Goal: Information Seeking & Learning: Learn about a topic

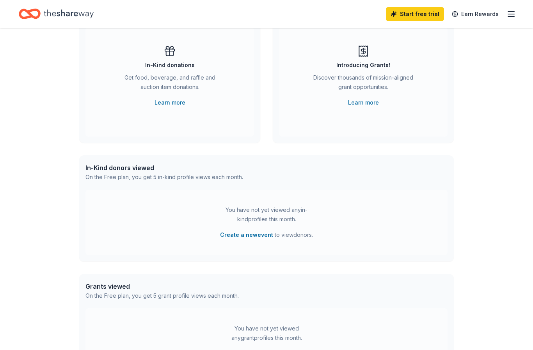
scroll to position [78, 0]
click at [140, 174] on div "On the Free plan, you get 5 in-kind profile views each month." at bounding box center [164, 178] width 158 height 9
click at [302, 196] on div "You have not yet viewed any in-kind profiles this month. Create a new event to …" at bounding box center [266, 224] width 362 height 66
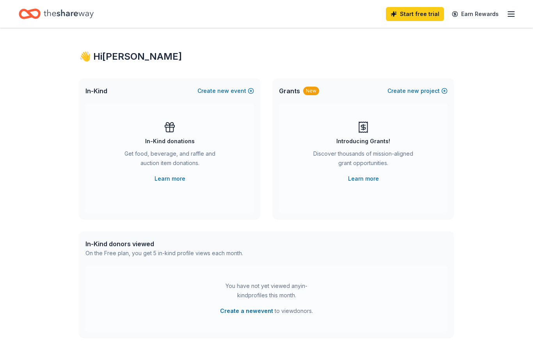
scroll to position [0, 0]
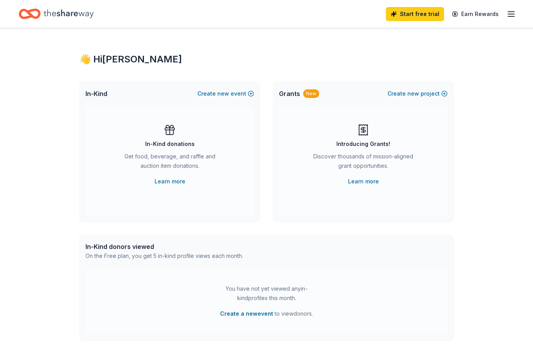
click at [181, 158] on div "Get food, beverage, and raffle and auction item donations." at bounding box center [170, 163] width 106 height 22
click at [478, 18] on link "Earn Rewards" at bounding box center [475, 14] width 56 height 14
click at [65, 15] on icon "Home" at bounding box center [69, 14] width 50 height 16
click at [514, 14] on icon "button" at bounding box center [510, 13] width 9 height 9
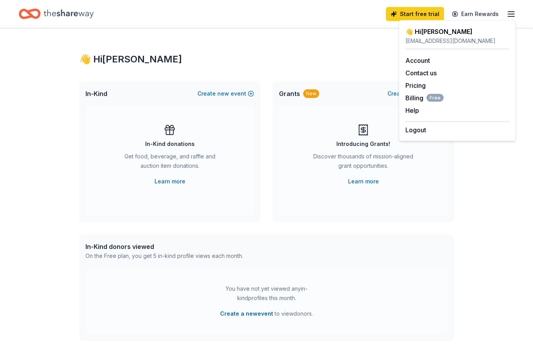
click at [419, 62] on link "Account" at bounding box center [417, 61] width 25 height 8
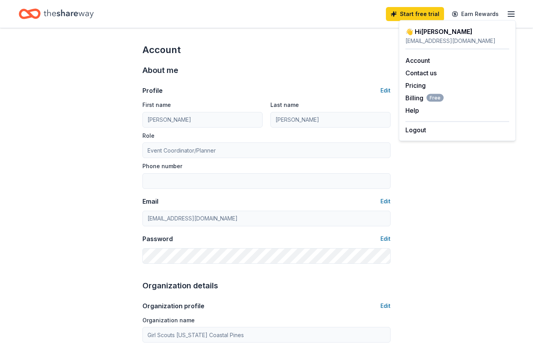
click at [74, 12] on icon "Home" at bounding box center [69, 14] width 50 height 16
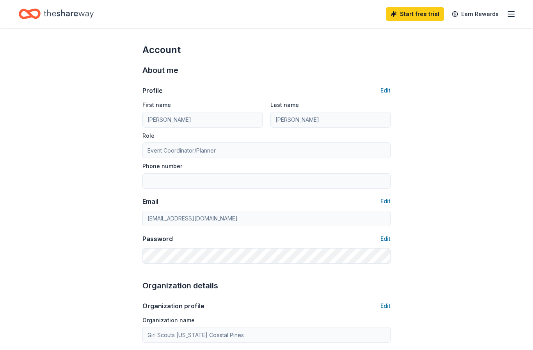
click at [470, 18] on link "Earn Rewards" at bounding box center [475, 14] width 56 height 14
click at [513, 17] on icon "button" at bounding box center [510, 13] width 9 height 9
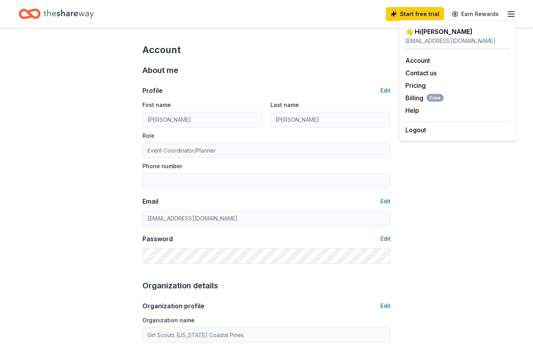
click at [426, 58] on link "Account" at bounding box center [417, 61] width 25 height 8
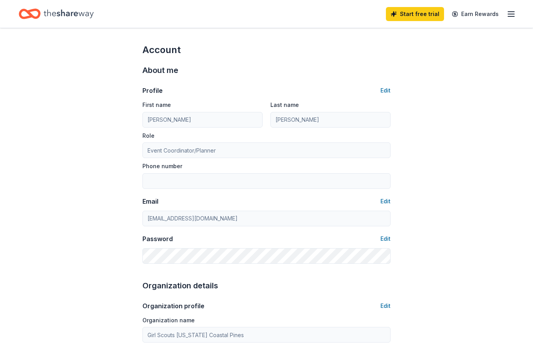
click at [58, 17] on icon "Home" at bounding box center [69, 14] width 50 height 16
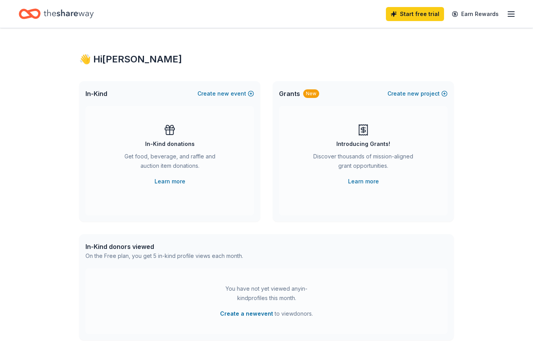
click at [174, 142] on div "In-Kind donations" at bounding box center [170, 143] width 50 height 9
click at [176, 184] on link "Learn more" at bounding box center [170, 181] width 31 height 9
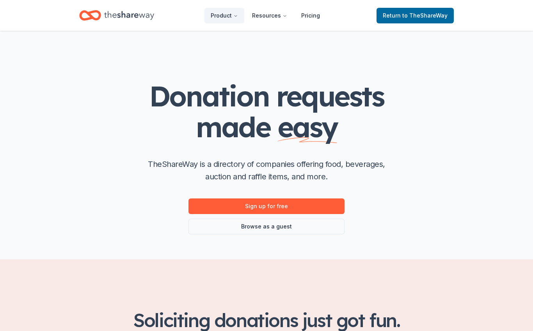
click at [283, 227] on link "Browse as a guest" at bounding box center [266, 227] width 156 height 16
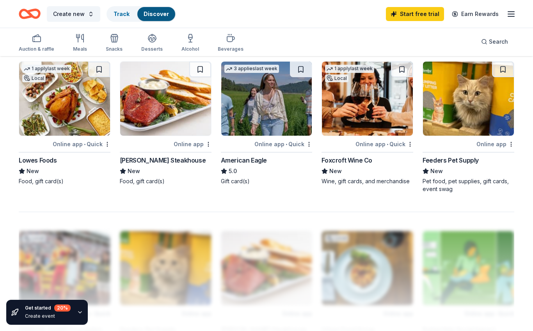
scroll to position [513, 0]
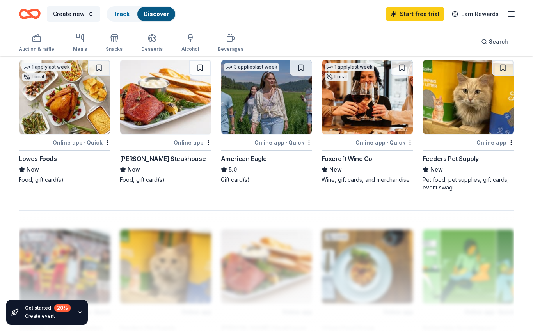
click at [438, 183] on div "Pet food, pet supplies, gift cards, event swag" at bounding box center [469, 184] width 92 height 16
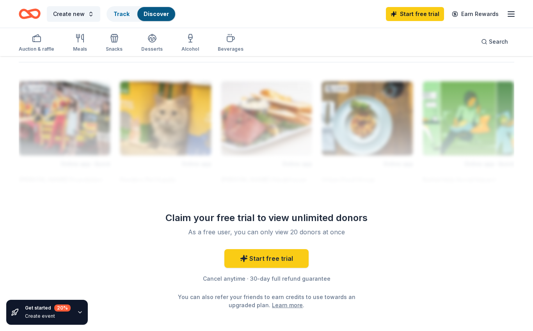
scroll to position [661, 0]
click at [72, 325] on div "Get started 20 % Create event" at bounding box center [47, 312] width 82 height 25
click at [35, 320] on div "Create event" at bounding box center [48, 316] width 46 height 6
click at [80, 316] on icon "button" at bounding box center [80, 312] width 6 height 6
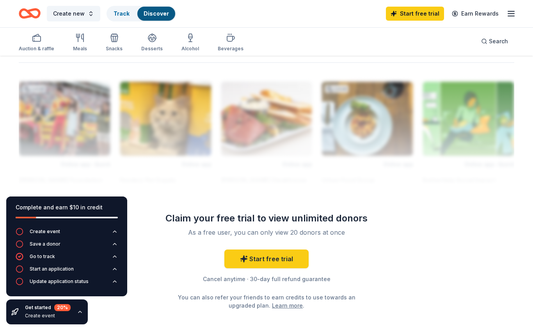
click at [50, 235] on div "Create event" at bounding box center [45, 232] width 30 height 6
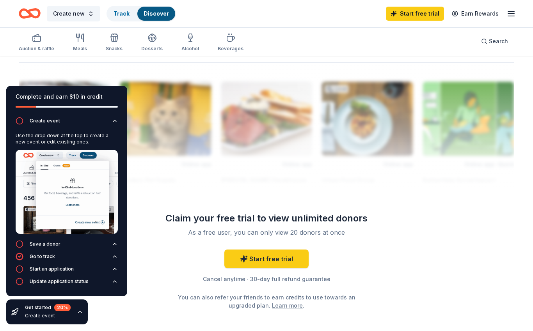
click at [112, 43] on div "Snacks" at bounding box center [114, 43] width 17 height 19
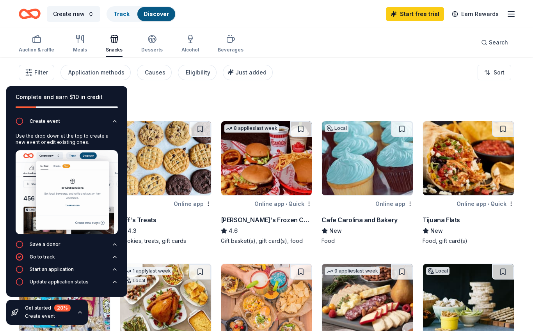
click at [110, 130] on button "Create event" at bounding box center [67, 123] width 102 height 12
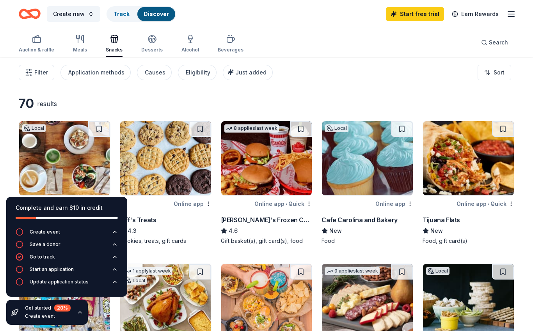
click at [34, 72] on span "Filter" at bounding box center [41, 72] width 14 height 9
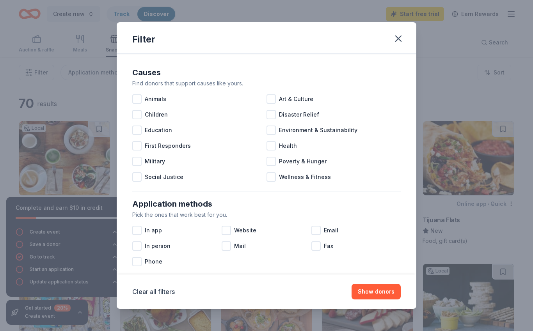
click at [135, 116] on div at bounding box center [136, 114] width 9 height 9
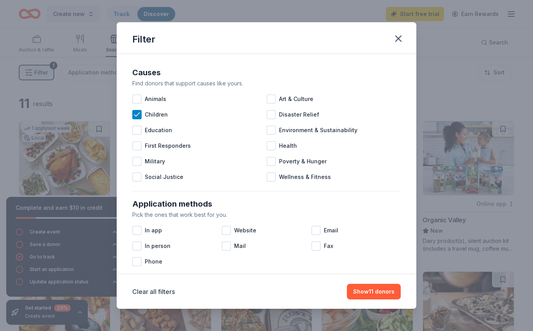
click at [135, 135] on div at bounding box center [136, 130] width 9 height 9
click at [137, 151] on div at bounding box center [136, 145] width 9 height 9
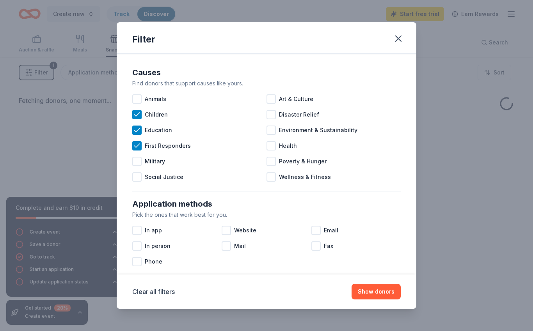
click at [273, 147] on div at bounding box center [270, 145] width 9 height 9
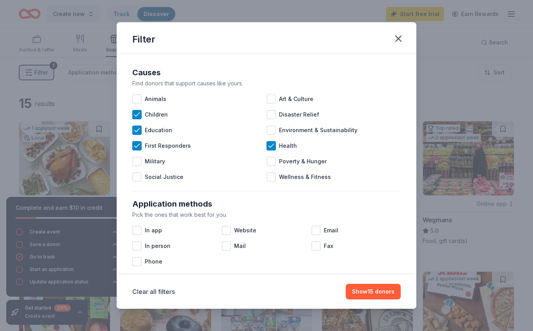
click at [272, 163] on div at bounding box center [270, 161] width 9 height 9
click at [315, 229] on div at bounding box center [315, 230] width 9 height 9
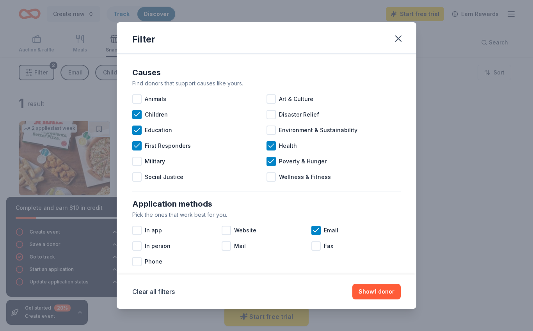
click at [226, 249] on div at bounding box center [226, 246] width 9 height 9
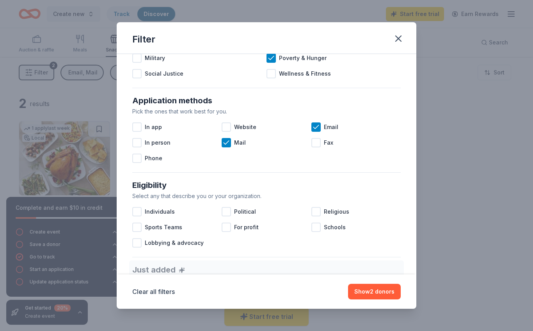
scroll to position [106, 0]
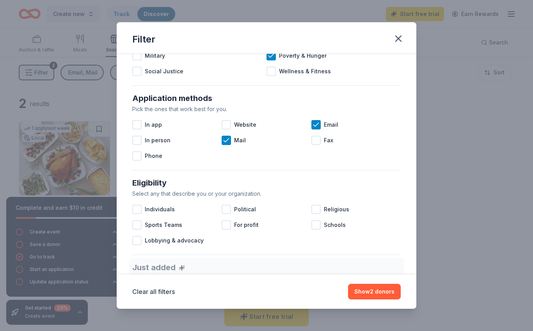
click at [316, 226] on div at bounding box center [315, 224] width 9 height 9
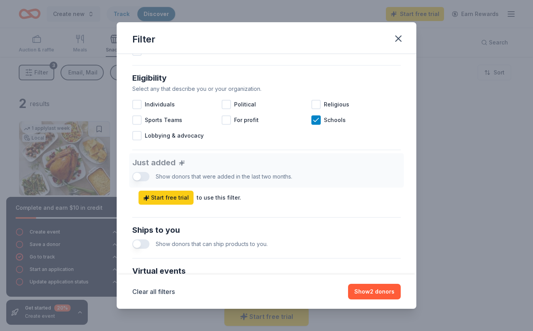
scroll to position [212, 0]
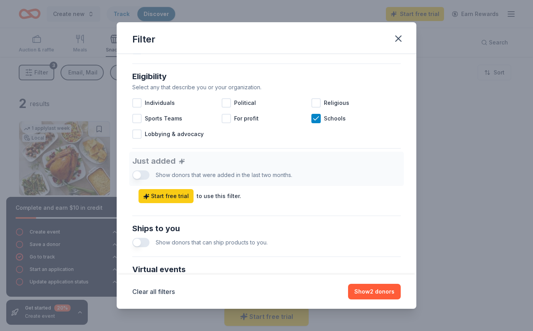
click at [144, 245] on button "button" at bounding box center [140, 242] width 17 height 9
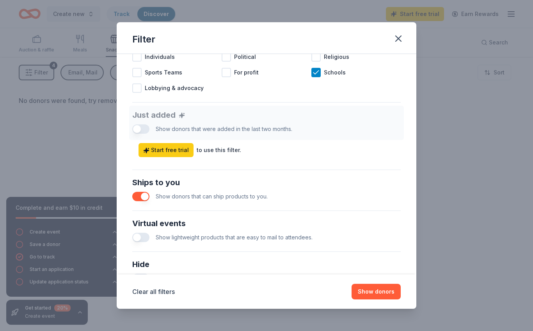
scroll to position [259, 0]
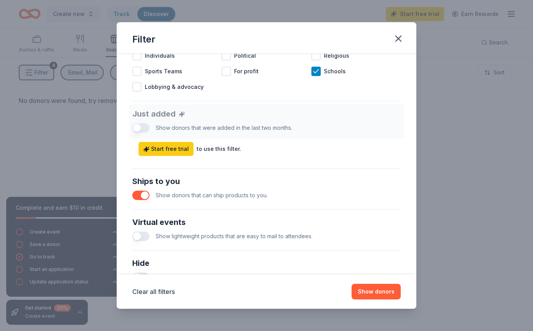
click at [145, 237] on button "button" at bounding box center [140, 236] width 17 height 9
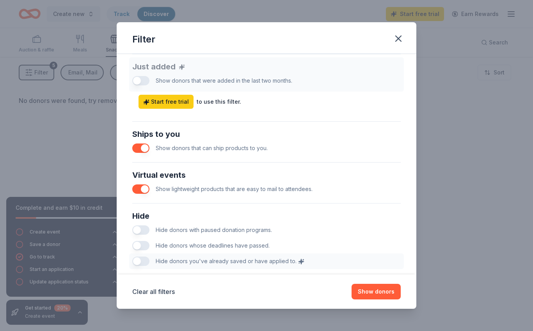
scroll to position [307, 0]
click at [382, 300] on button "Show donors" at bounding box center [376, 292] width 49 height 16
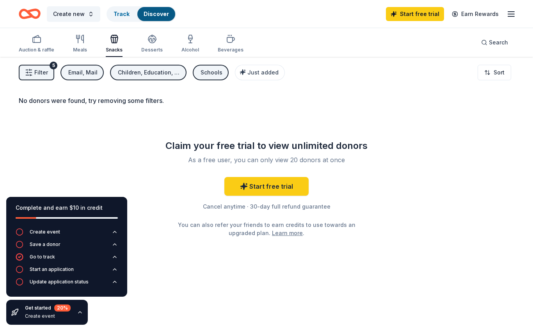
click at [35, 70] on span "Filter" at bounding box center [41, 72] width 14 height 9
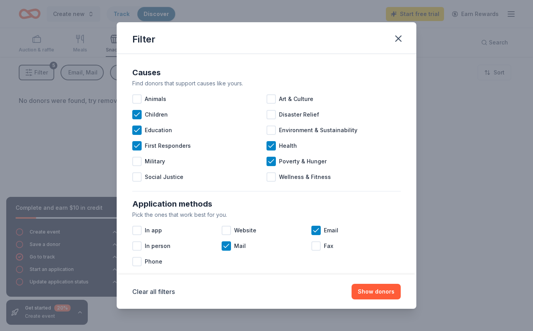
click at [274, 149] on icon at bounding box center [271, 146] width 8 height 8
click at [274, 149] on div at bounding box center [270, 145] width 9 height 9
click at [138, 150] on icon at bounding box center [137, 146] width 8 height 8
click at [139, 130] on icon at bounding box center [137, 130] width 8 height 8
click at [140, 119] on icon at bounding box center [137, 115] width 8 height 8
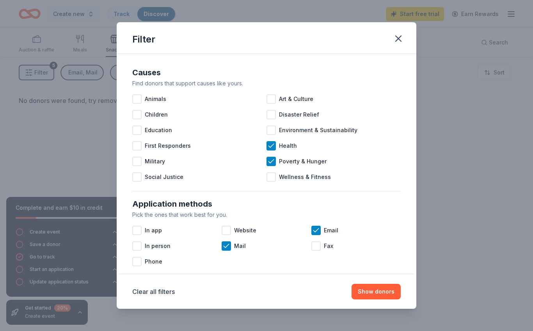
click at [142, 117] on div "Children" at bounding box center [199, 115] width 134 height 16
click at [269, 165] on icon at bounding box center [271, 162] width 8 height 8
click at [270, 146] on icon at bounding box center [271, 146] width 8 height 8
click at [270, 169] on div "Poverty & Hunger" at bounding box center [333, 162] width 134 height 16
click at [269, 147] on div at bounding box center [270, 145] width 9 height 9
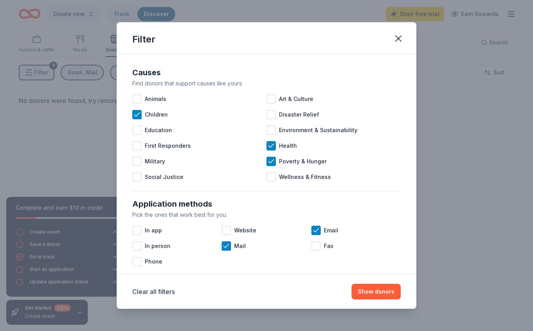
click at [381, 300] on button "Show donors" at bounding box center [376, 292] width 49 height 16
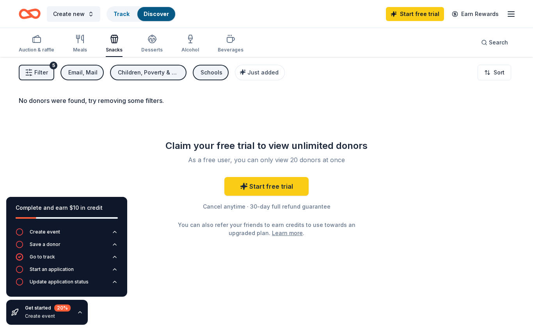
click at [149, 44] on div "Desserts" at bounding box center [151, 43] width 21 height 19
click at [110, 41] on icon "button" at bounding box center [114, 38] width 9 height 9
click at [121, 14] on link "Track" at bounding box center [122, 14] width 16 height 7
